Goal: Find specific fact: Find specific fact

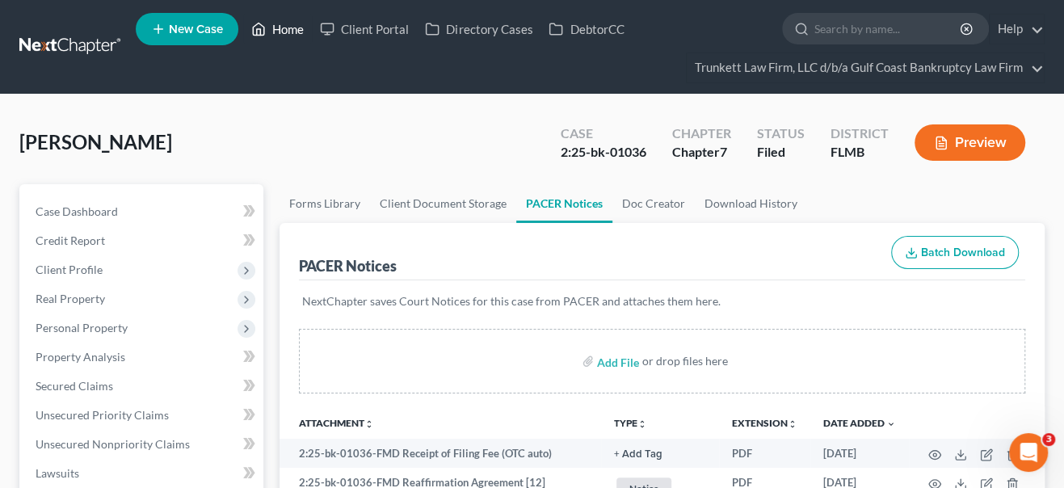
click at [288, 30] on link "Home" at bounding box center [277, 29] width 69 height 29
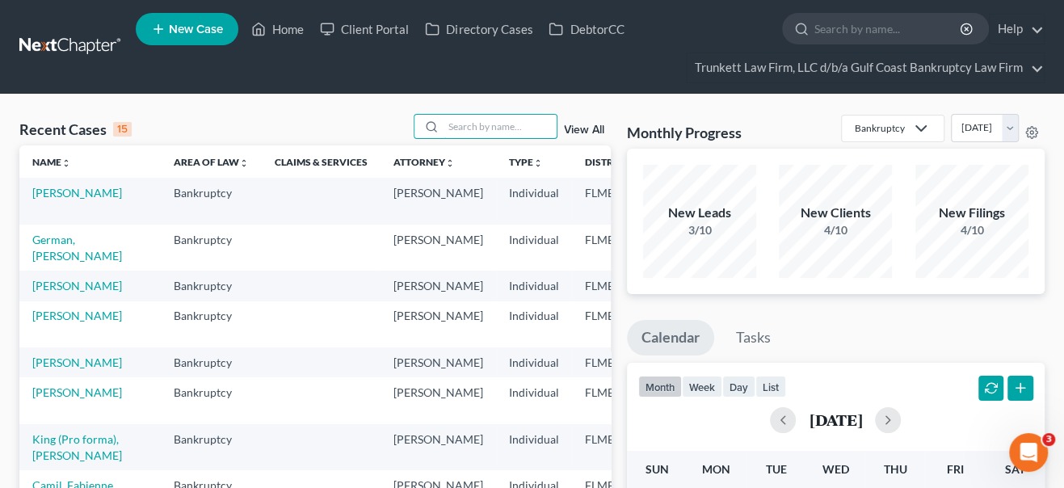
drag, startPoint x: 458, startPoint y: 128, endPoint x: 449, endPoint y: 90, distance: 39.0
click at [458, 128] on input "search" at bounding box center [500, 126] width 113 height 23
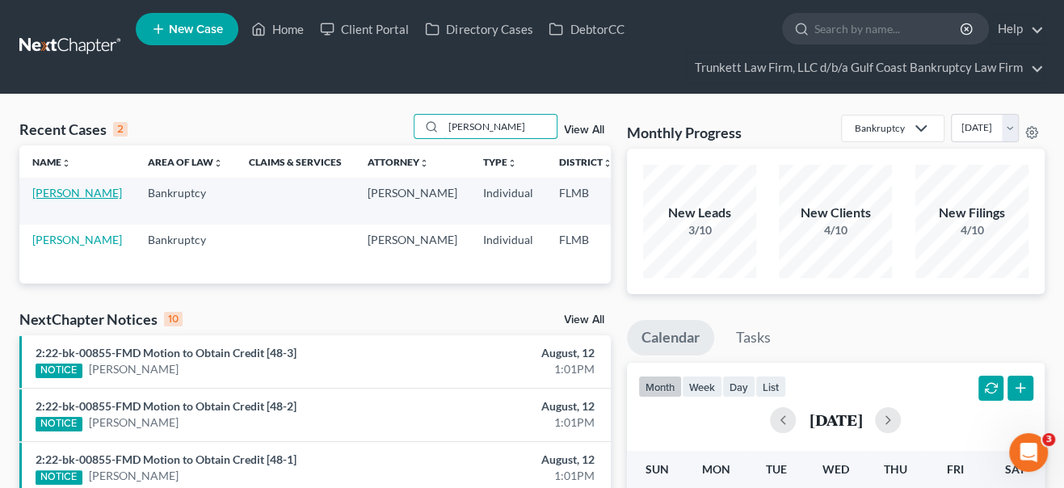
type input "[PERSON_NAME]"
click at [53, 200] on link "[PERSON_NAME]" at bounding box center [77, 193] width 90 height 14
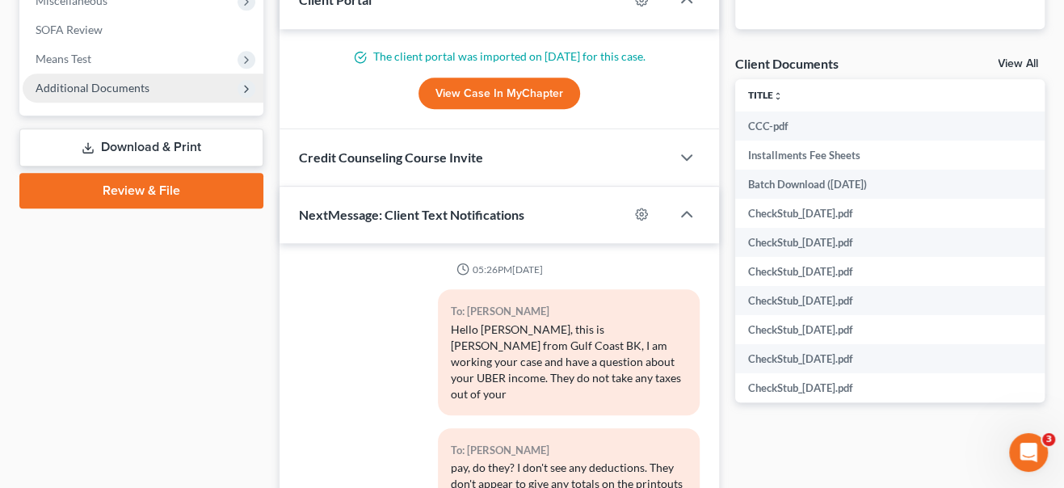
scroll to position [9741, 0]
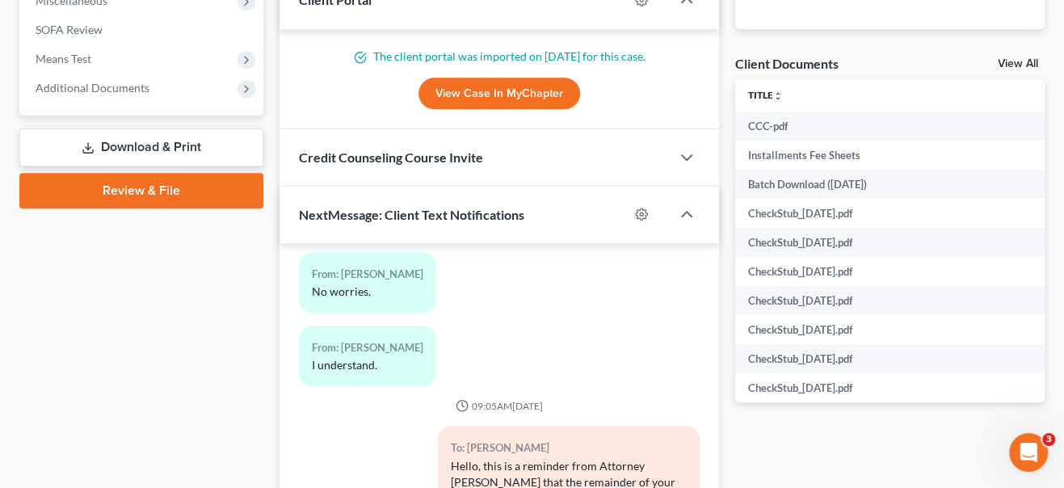
click at [105, 82] on span "Additional Documents" at bounding box center [93, 88] width 114 height 14
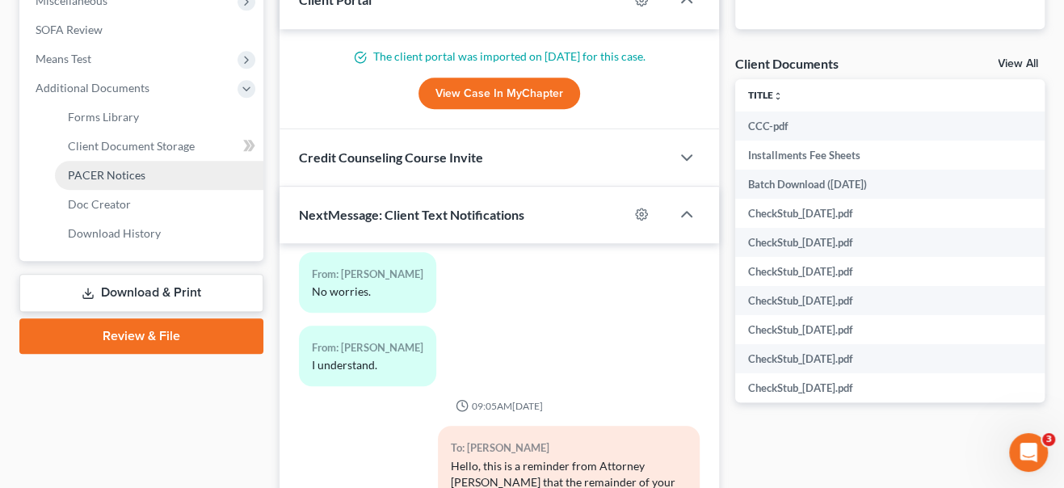
click at [113, 177] on span "PACER Notices" at bounding box center [107, 175] width 78 height 14
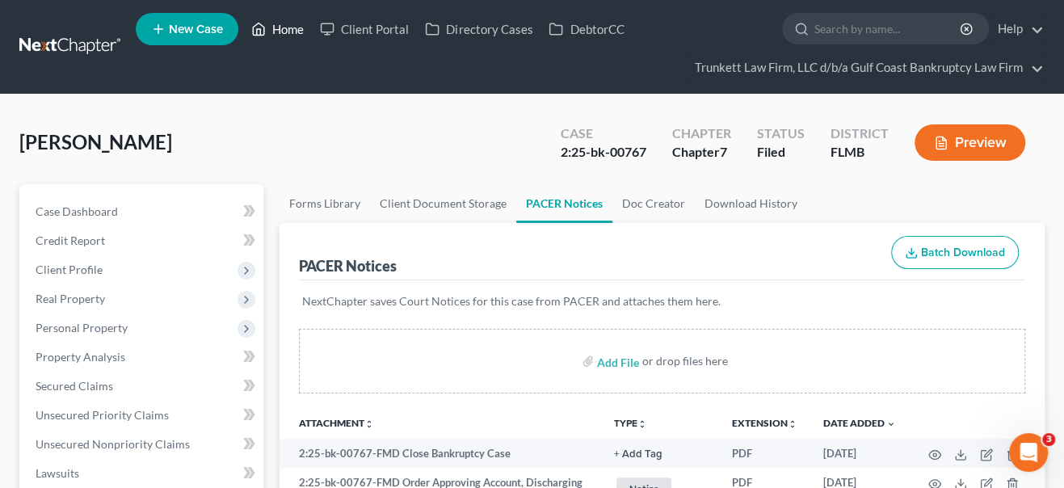
click at [291, 29] on link "Home" at bounding box center [277, 29] width 69 height 29
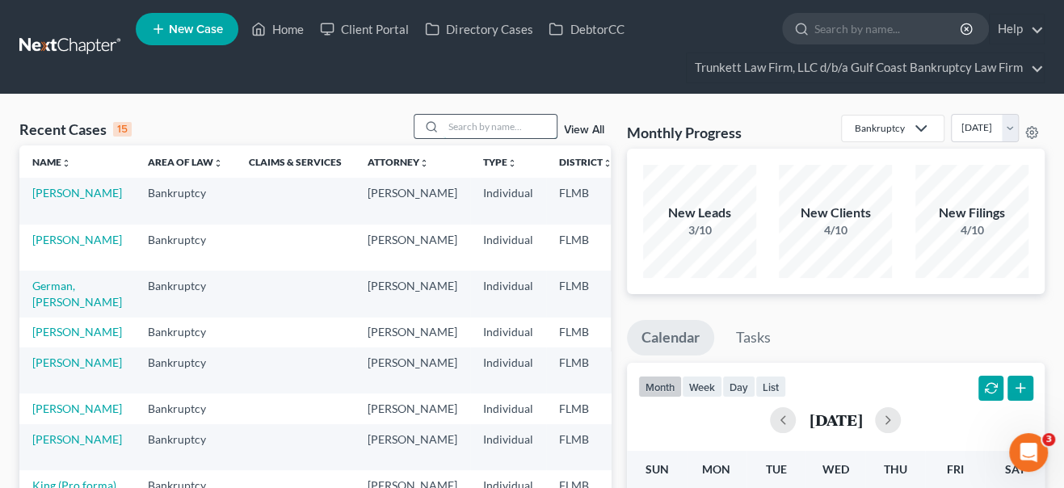
click at [532, 125] on input "search" at bounding box center [500, 126] width 113 height 23
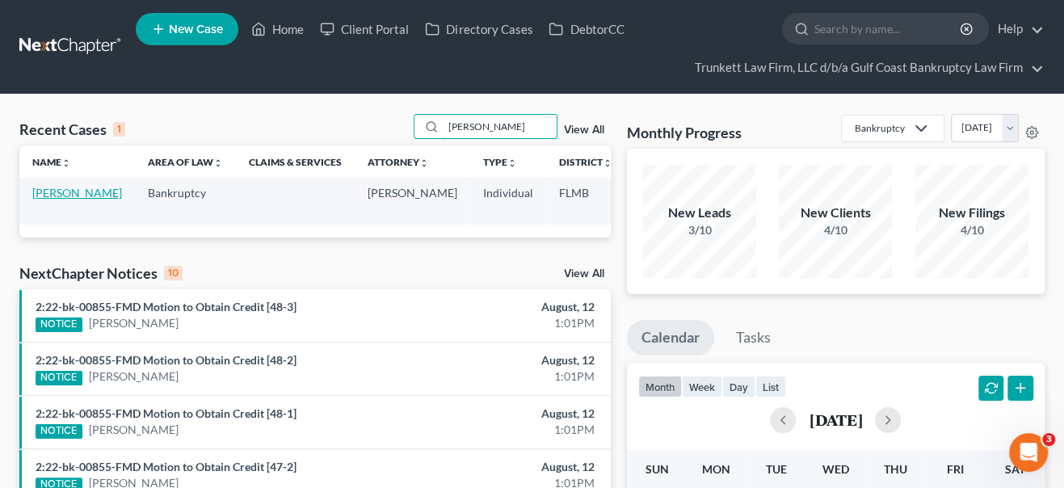
type input "[PERSON_NAME]"
click at [47, 200] on link "[PERSON_NAME]" at bounding box center [77, 193] width 90 height 14
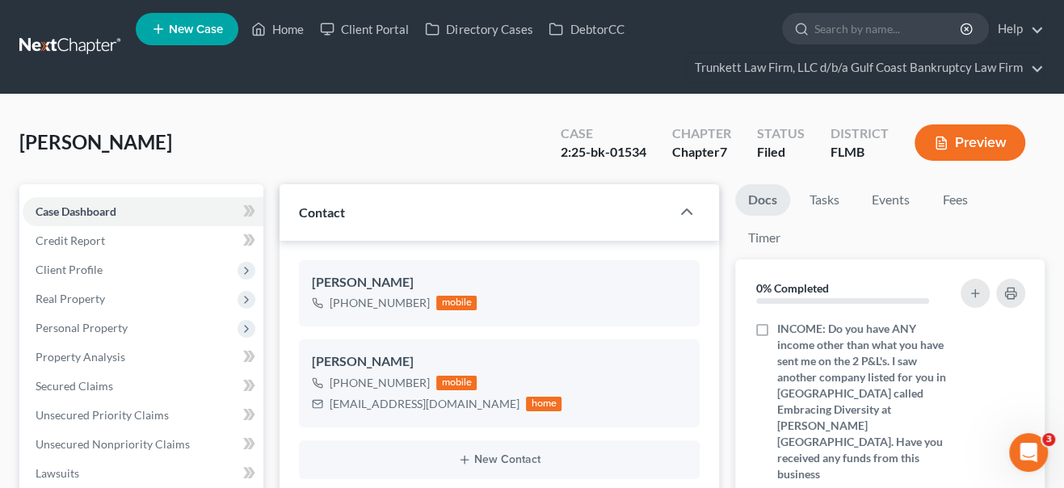
click at [50, 264] on span "Client Profile" at bounding box center [69, 270] width 67 height 14
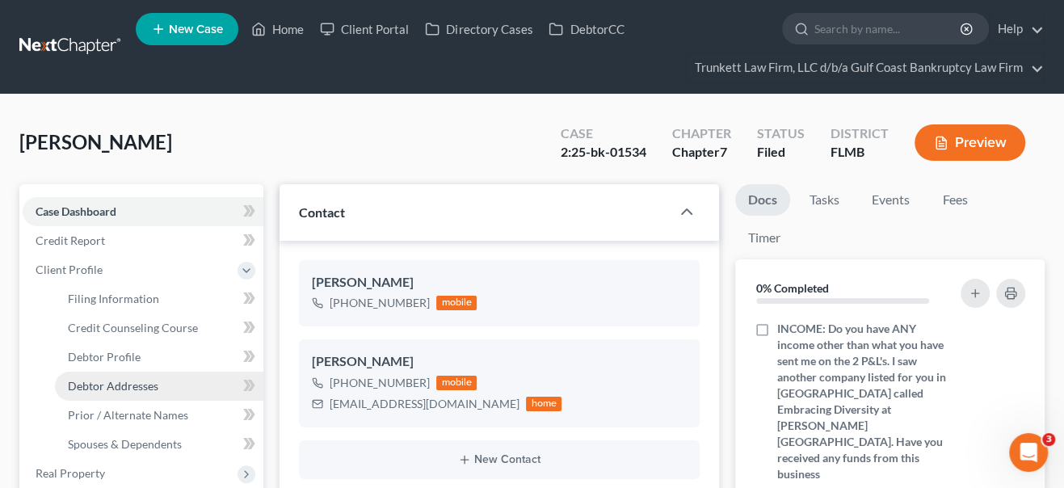
click at [105, 388] on span "Debtor Addresses" at bounding box center [113, 386] width 91 height 14
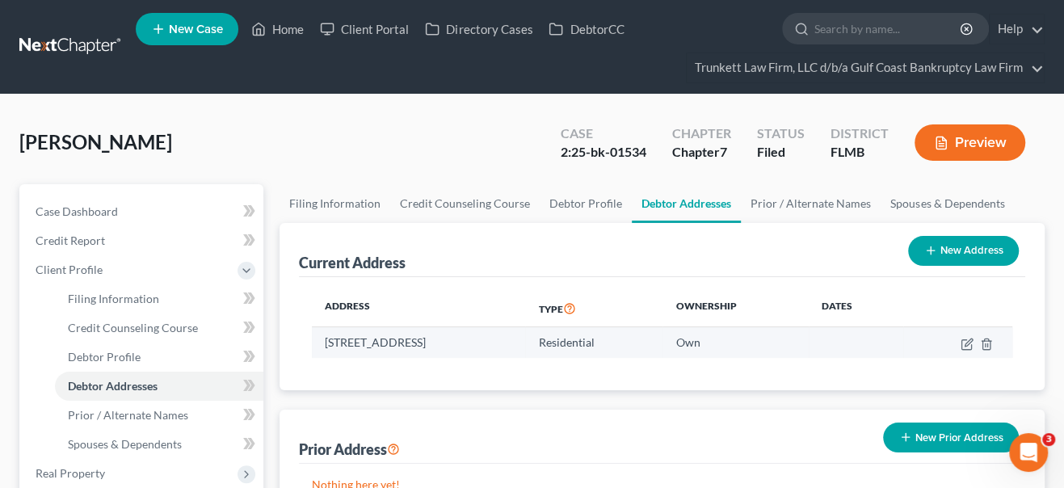
drag, startPoint x: 319, startPoint y: 340, endPoint x: 558, endPoint y: 336, distance: 239.2
click at [525, 336] on td "[STREET_ADDRESS]" at bounding box center [418, 342] width 213 height 31
copy td "[STREET_ADDRESS]"
